Goal: Task Accomplishment & Management: Complete application form

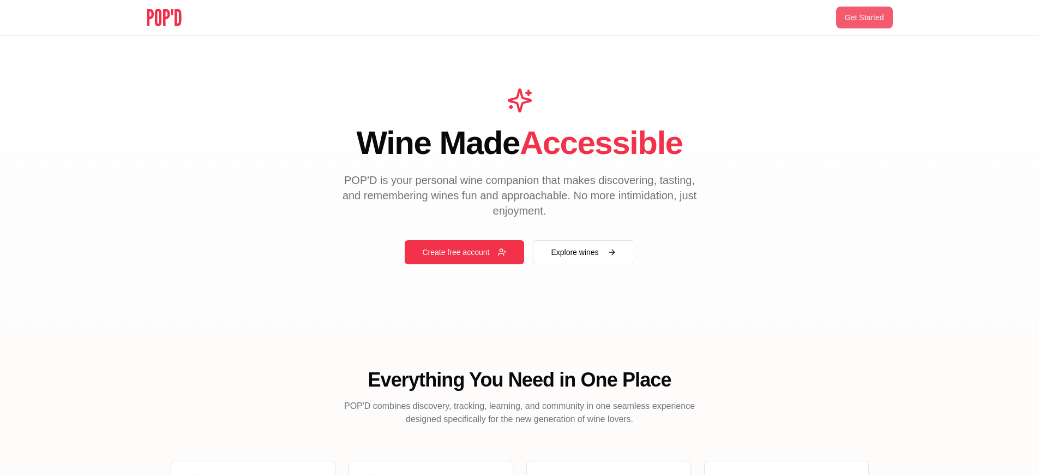
click at [864, 17] on button "Get Started" at bounding box center [864, 18] width 57 height 22
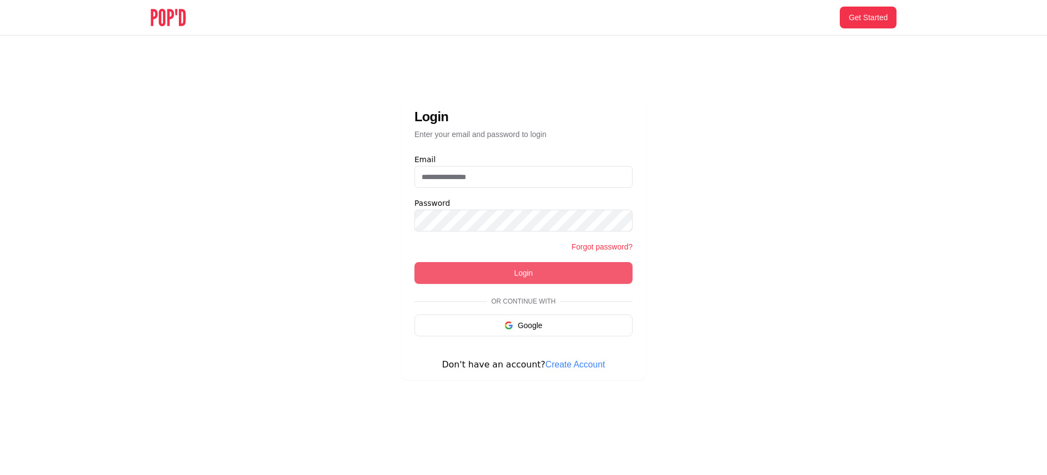
click at [524, 273] on button "Login" at bounding box center [524, 273] width 218 height 22
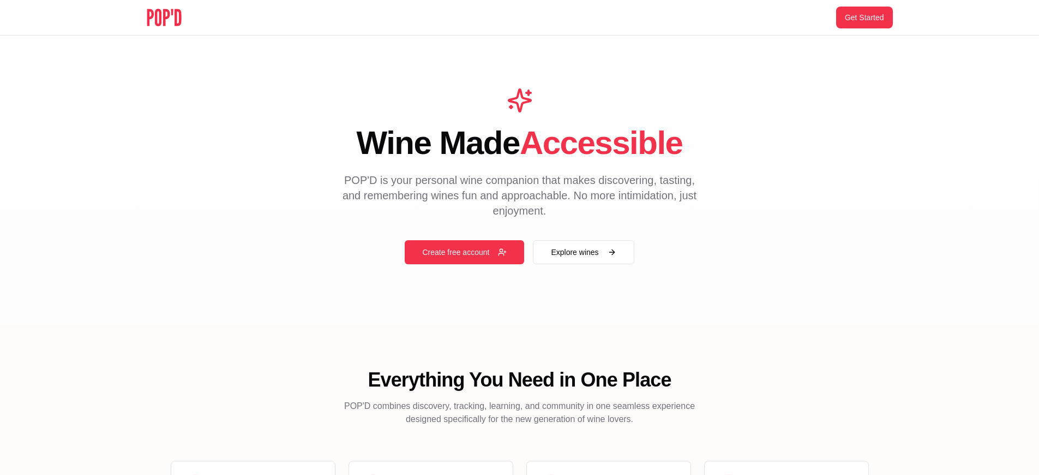
click at [464, 252] on button "Create free account" at bounding box center [464, 252] width 119 height 24
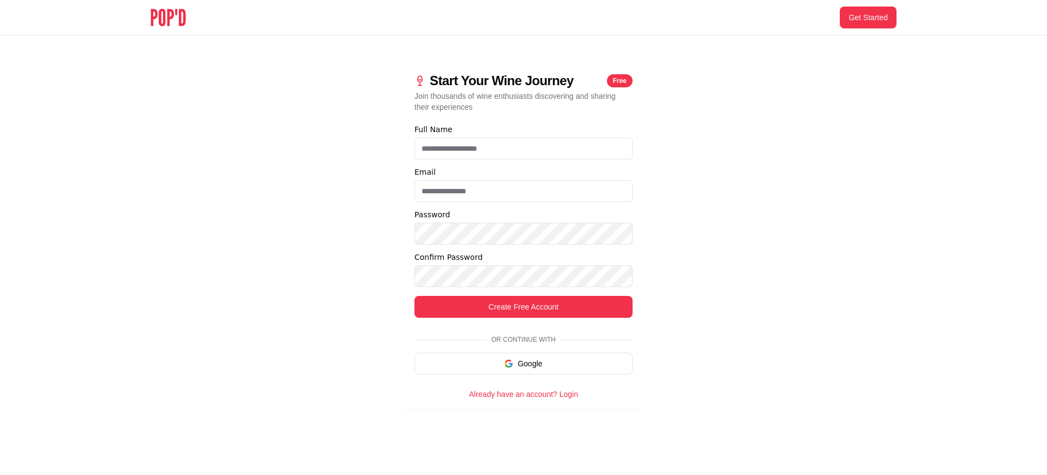
click at [523, 394] on link "Already have an account? Login" at bounding box center [523, 394] width 109 height 9
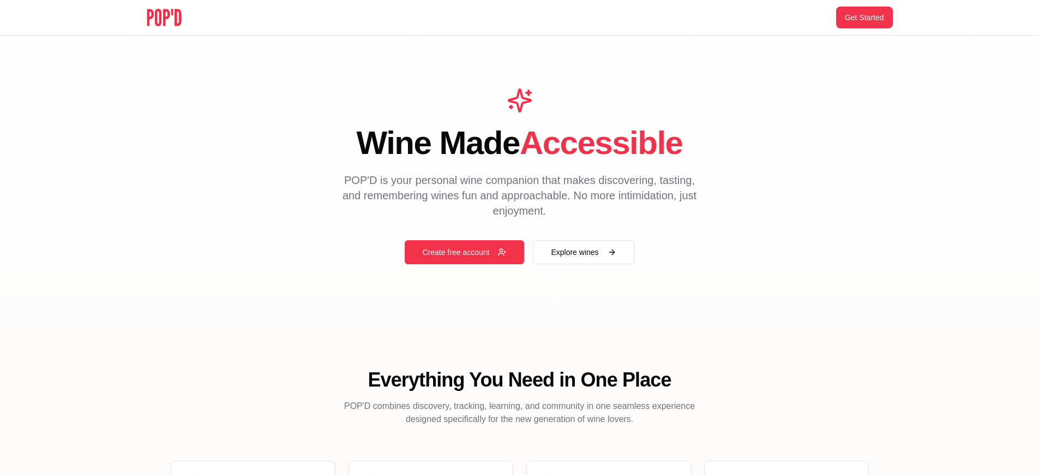
click at [464, 252] on button "Create free account" at bounding box center [464, 252] width 119 height 24
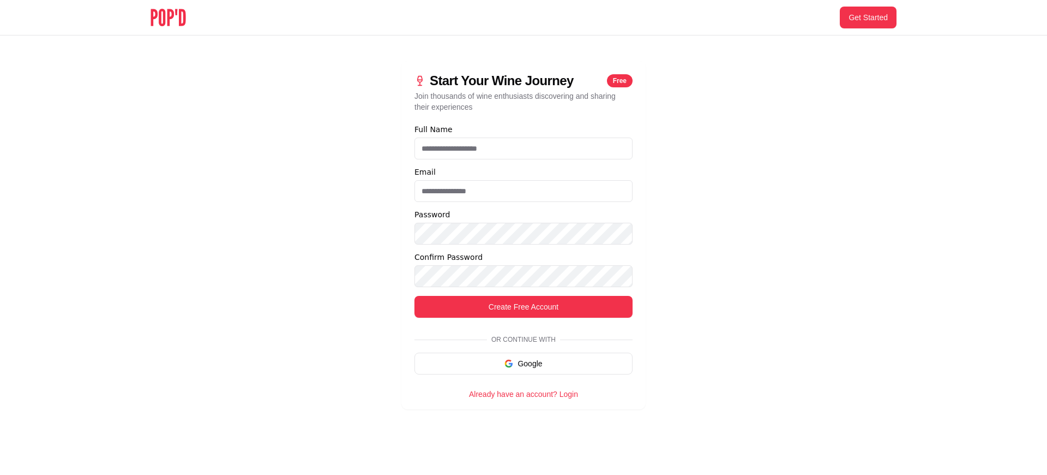
click at [523, 394] on link "Already have an account? Login" at bounding box center [523, 394] width 109 height 9
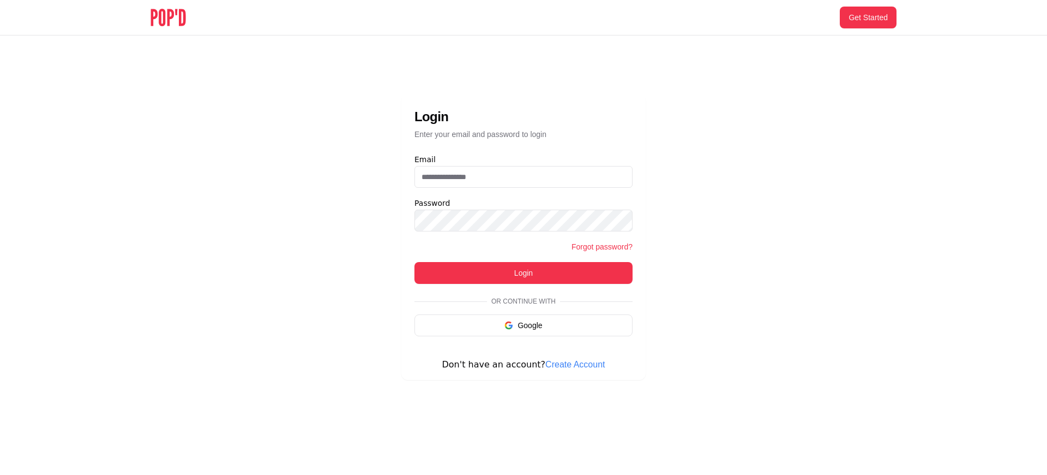
click at [570, 364] on link "Create Account" at bounding box center [575, 364] width 59 height 9
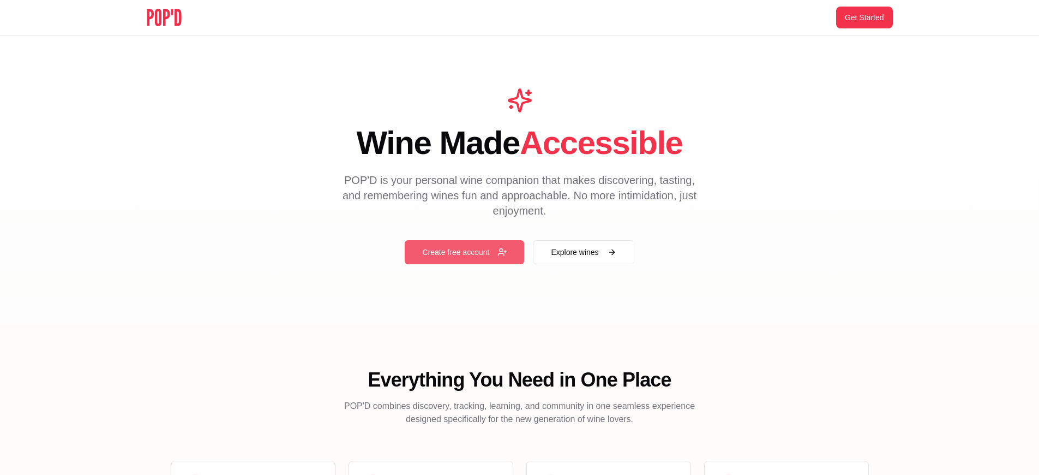
click at [464, 252] on button "Create free account" at bounding box center [464, 252] width 119 height 24
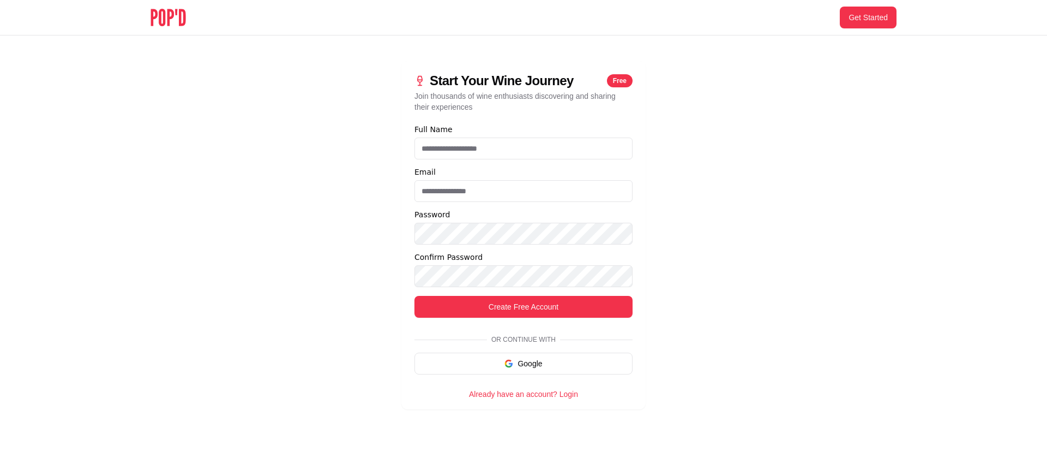
click at [523, 394] on link "Already have an account? Login" at bounding box center [523, 394] width 109 height 9
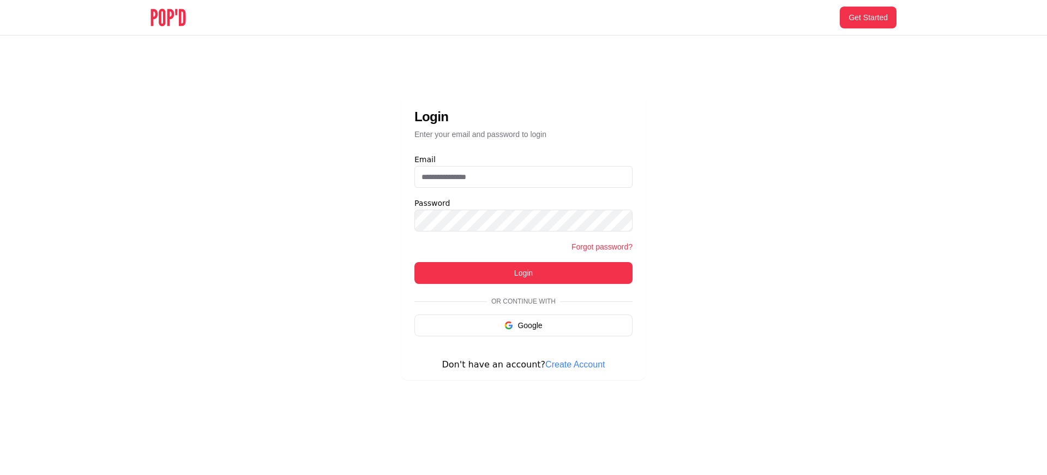
click at [570, 364] on link "Create Account" at bounding box center [575, 364] width 59 height 9
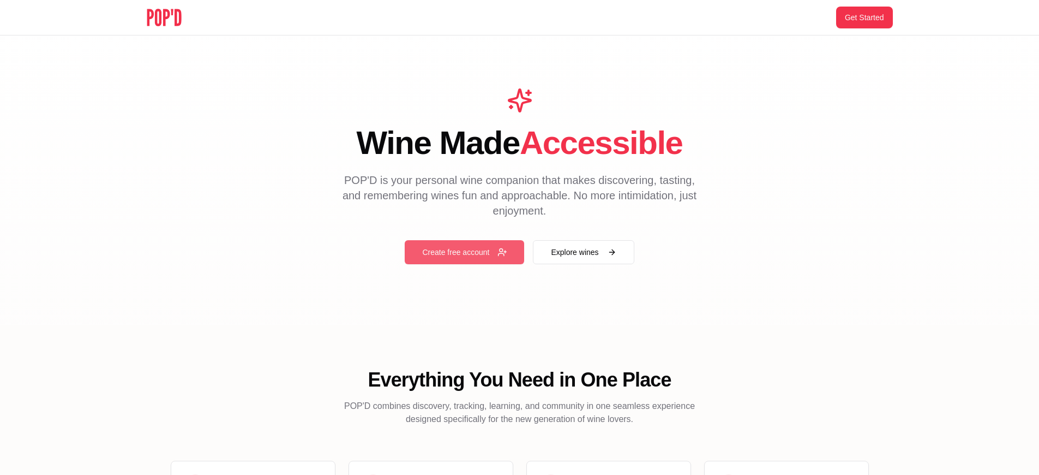
click at [464, 252] on button "Create free account" at bounding box center [464, 252] width 119 height 24
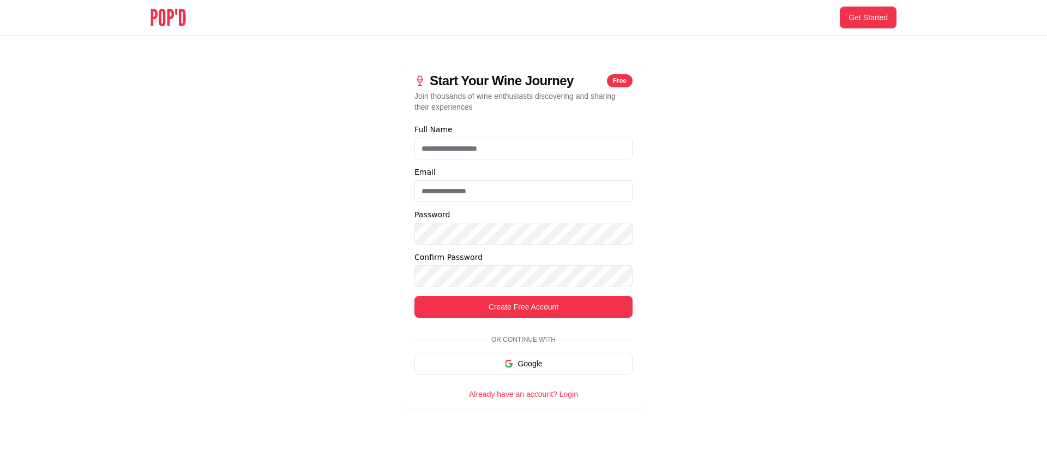
click at [523, 394] on link "Already have an account? Login" at bounding box center [523, 394] width 109 height 9
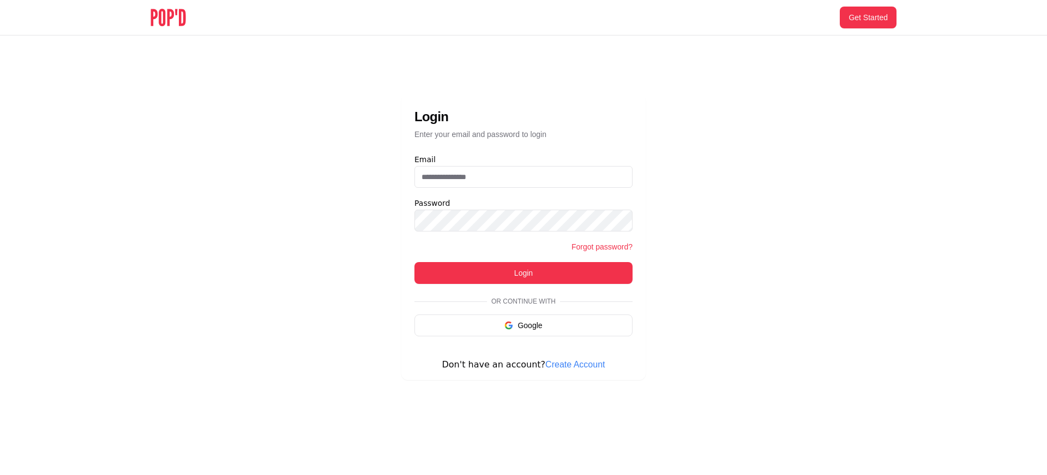
click at [570, 364] on link "Create Account" at bounding box center [575, 364] width 59 height 9
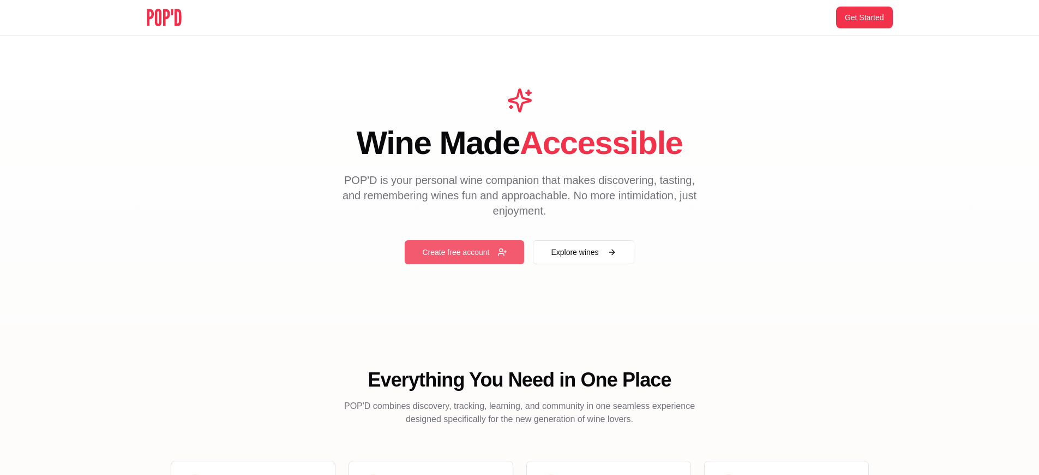
click at [464, 252] on button "Create free account" at bounding box center [464, 252] width 119 height 24
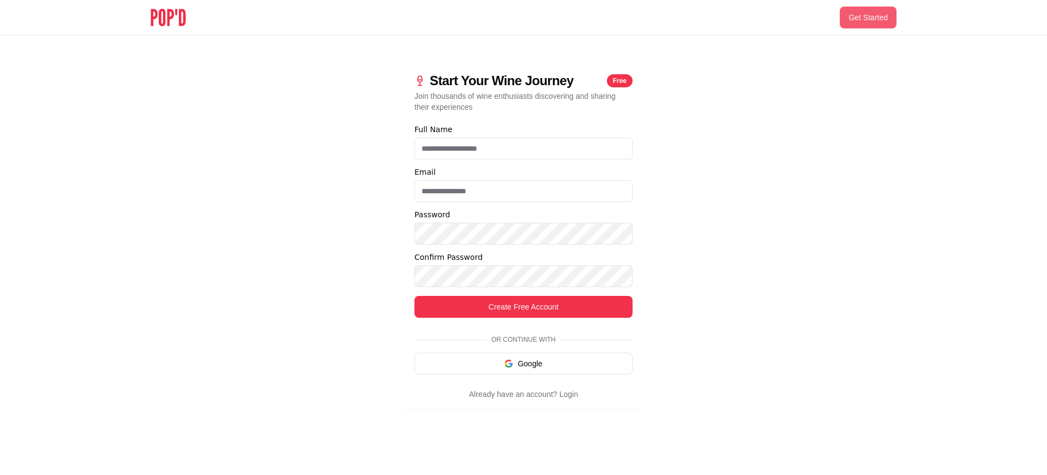
click at [869, 17] on button "Get Started" at bounding box center [868, 18] width 57 height 22
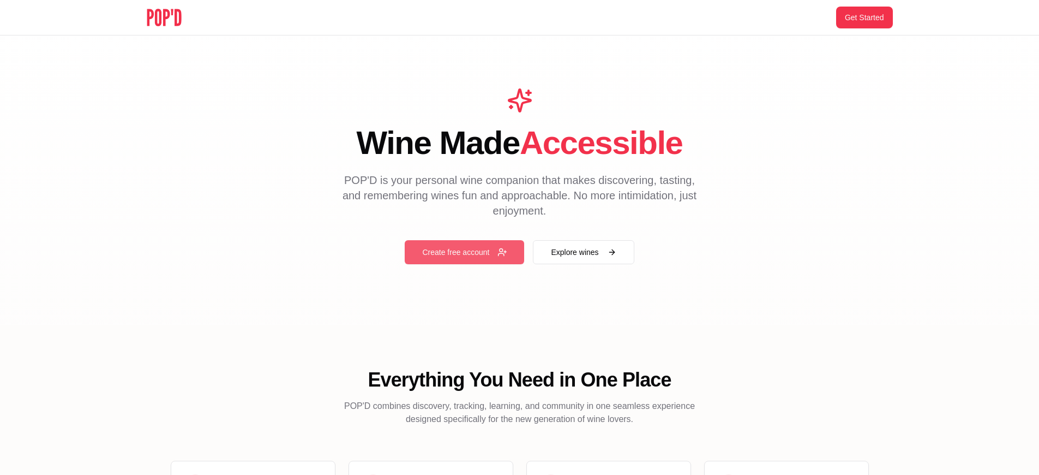
click at [464, 252] on button "Create free account" at bounding box center [464, 252] width 119 height 24
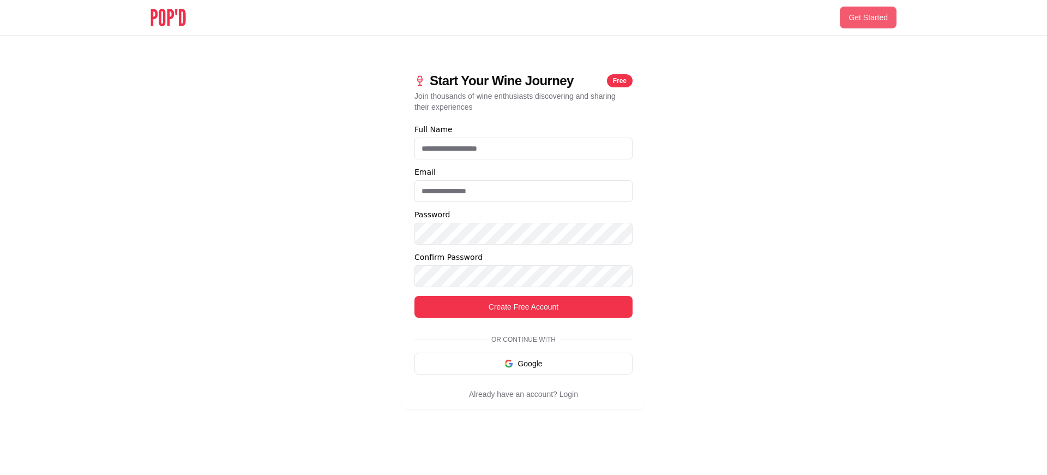
click at [869, 17] on button "Get Started" at bounding box center [868, 18] width 57 height 22
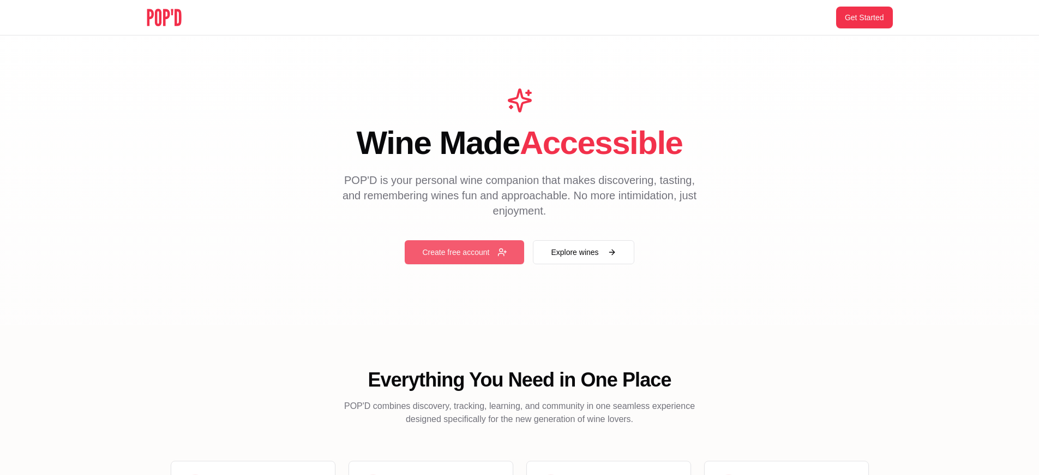
click at [464, 252] on button "Create free account" at bounding box center [464, 252] width 119 height 24
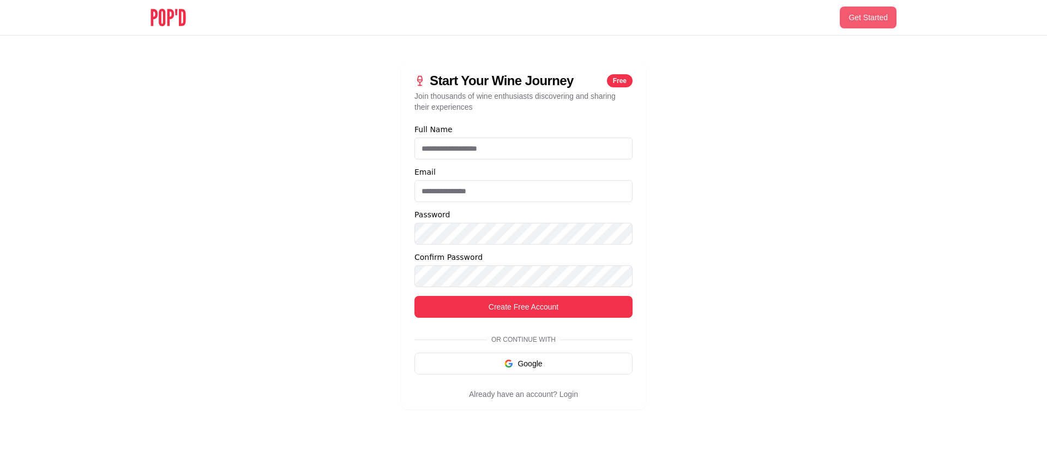
click at [869, 17] on button "Get Started" at bounding box center [868, 18] width 57 height 22
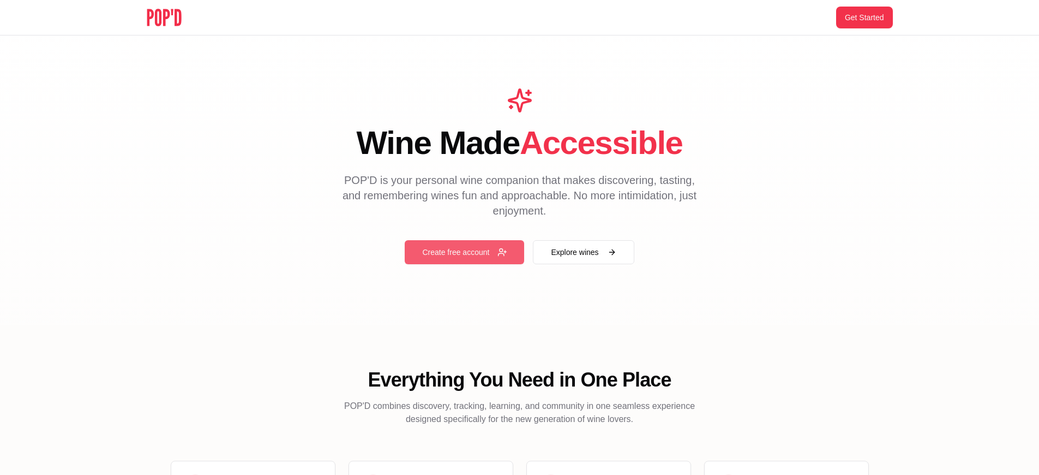
click at [464, 252] on button "Create free account" at bounding box center [464, 252] width 119 height 24
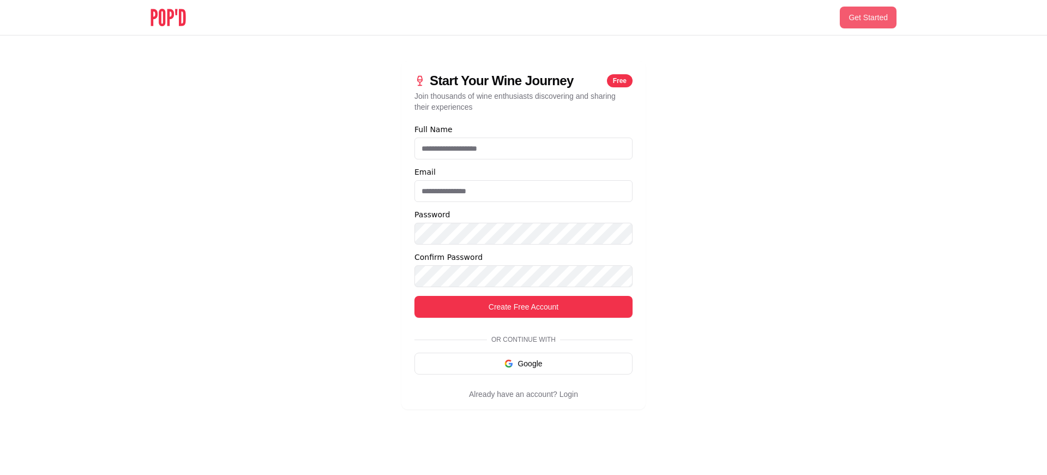
click at [869, 17] on button "Get Started" at bounding box center [868, 18] width 57 height 22
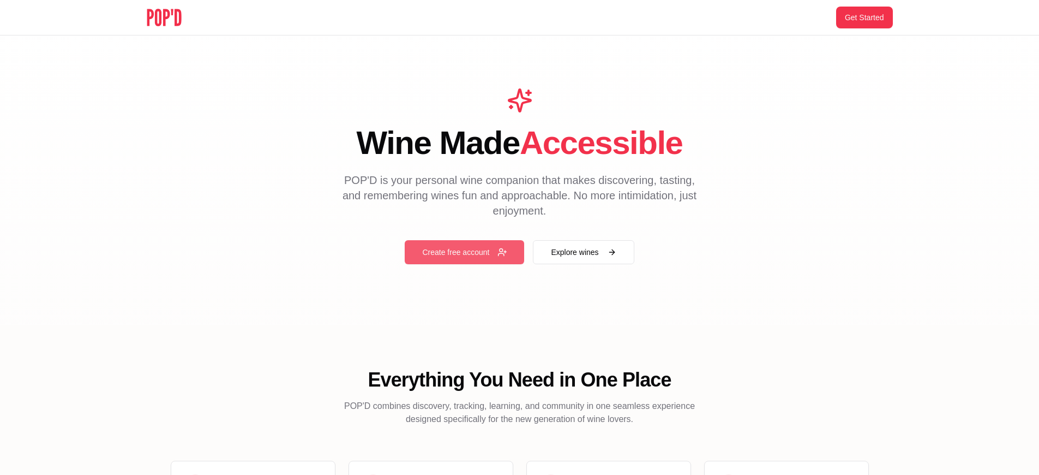
click at [464, 252] on button "Create free account" at bounding box center [464, 252] width 119 height 24
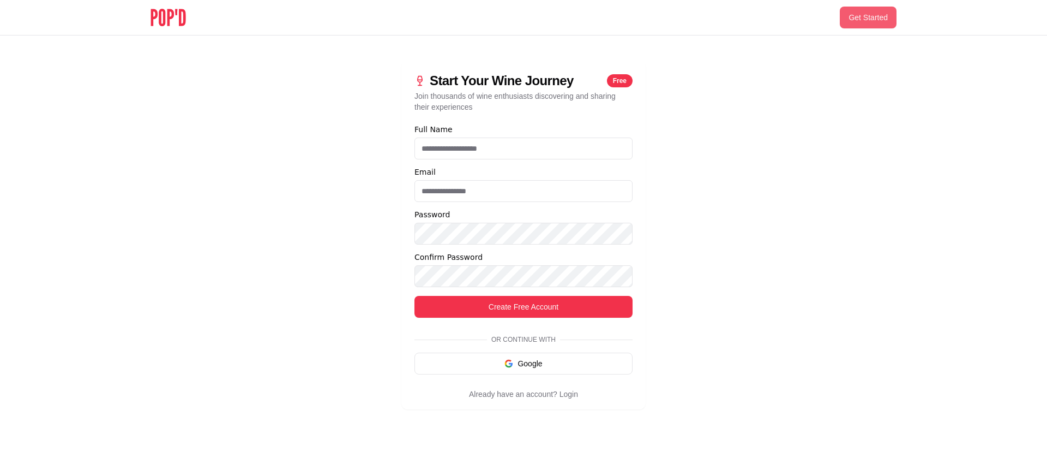
click at [869, 17] on button "Get Started" at bounding box center [868, 18] width 57 height 22
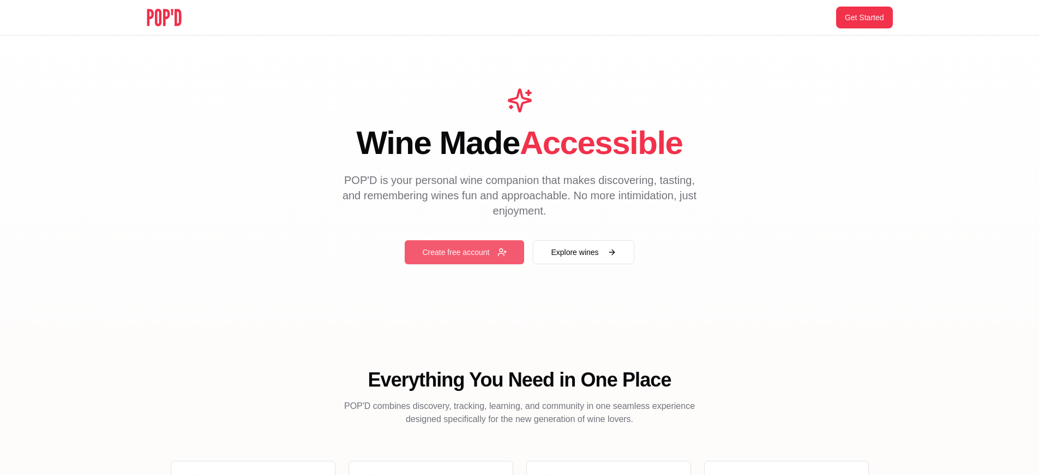
click at [464, 252] on button "Create free account" at bounding box center [464, 252] width 119 height 24
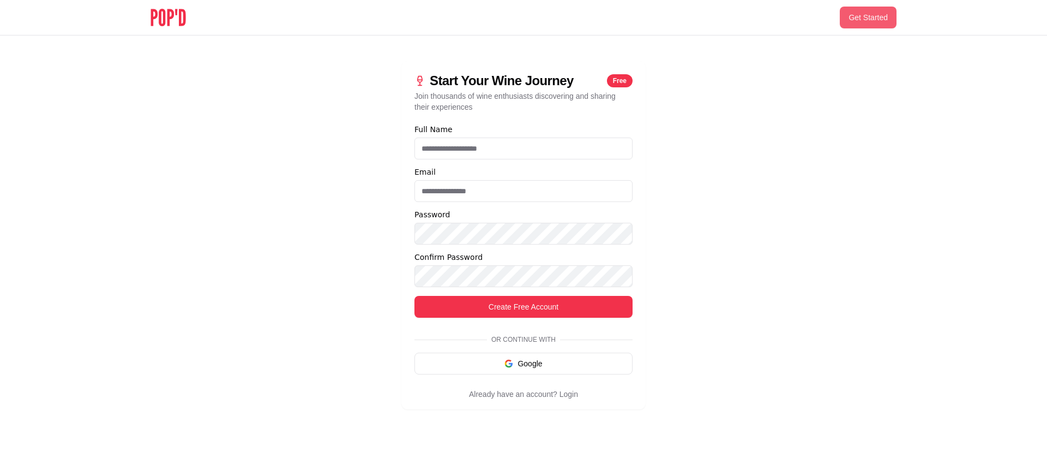
click at [869, 17] on button "Get Started" at bounding box center [868, 18] width 57 height 22
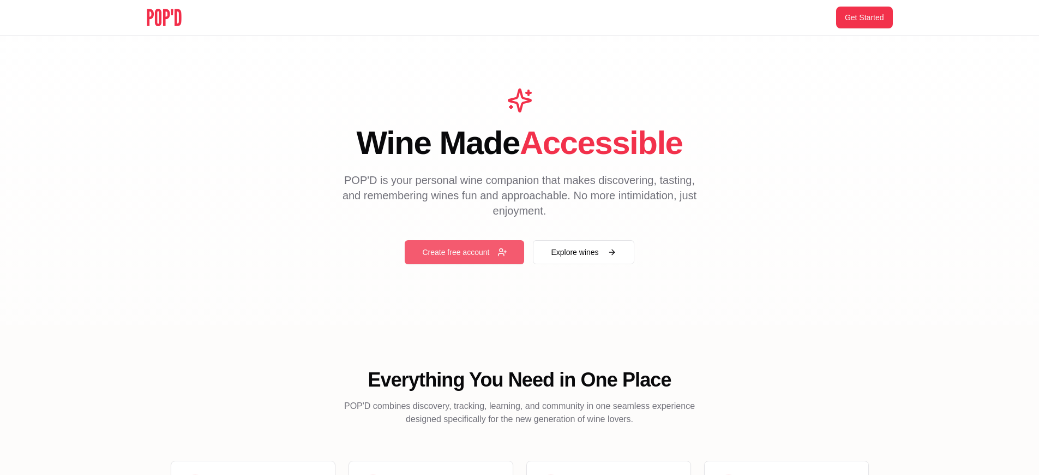
click at [464, 252] on button "Create free account" at bounding box center [464, 252] width 119 height 24
